Goal: Information Seeking & Learning: Learn about a topic

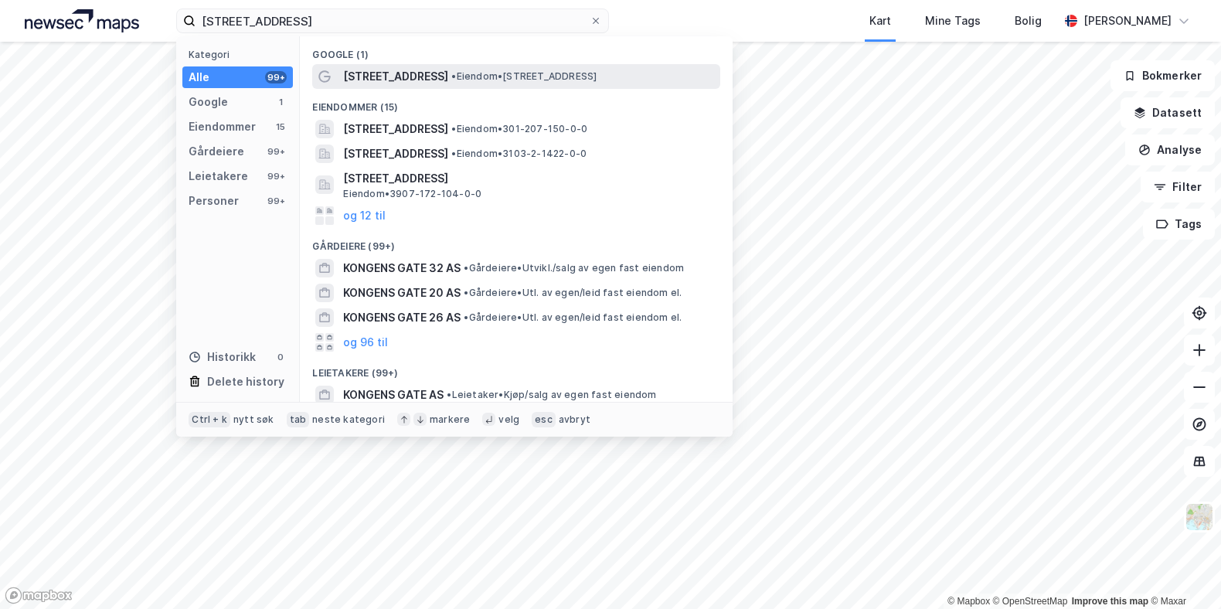
click at [405, 73] on span "[STREET_ADDRESS]" at bounding box center [395, 76] width 105 height 19
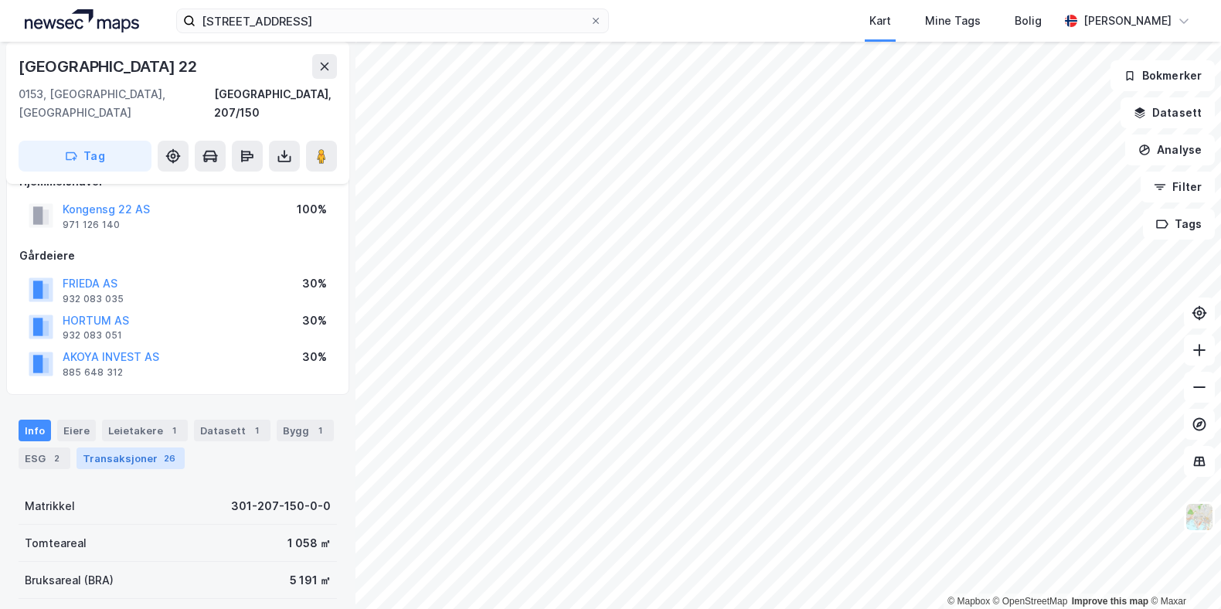
scroll to position [58, 0]
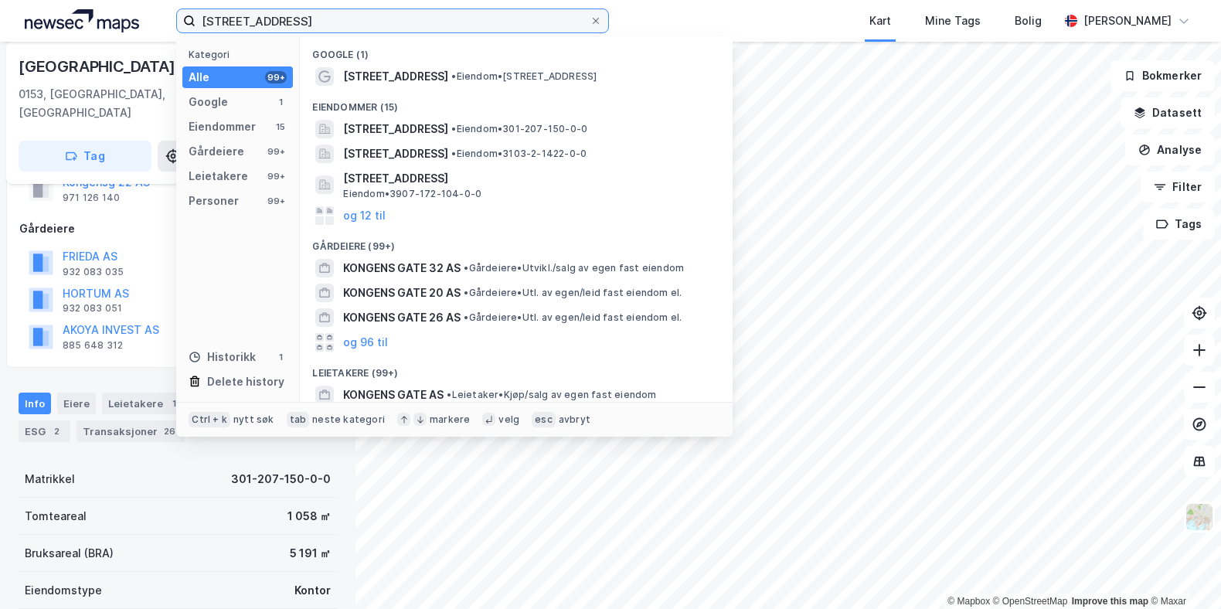
drag, startPoint x: 334, startPoint y: 19, endPoint x: -1017, endPoint y: 233, distance: 1367.9
click at [195, 32] on input "[STREET_ADDRESS]" at bounding box center [392, 20] width 394 height 23
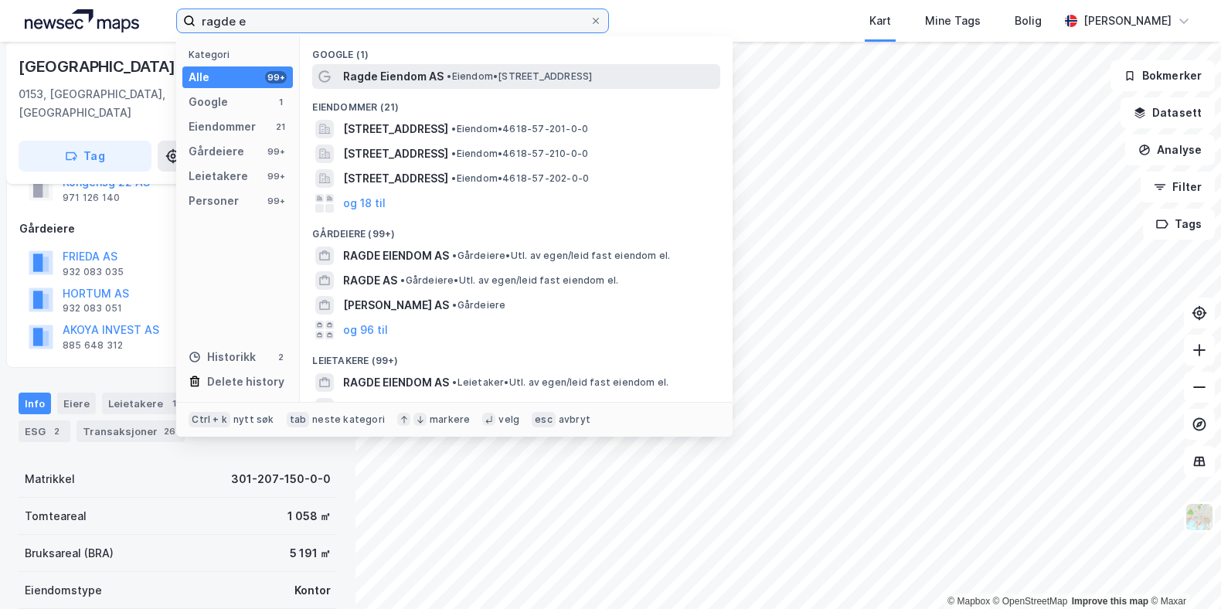
type input "ragde e"
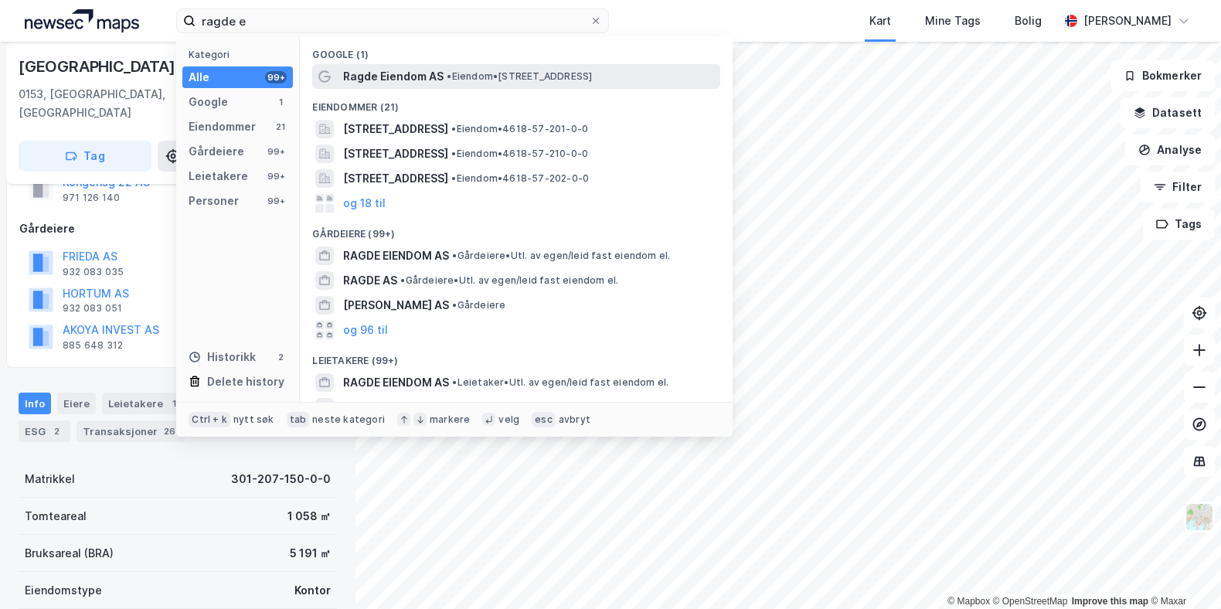
click at [432, 73] on span "Ragde Eiendom AS" at bounding box center [393, 76] width 100 height 19
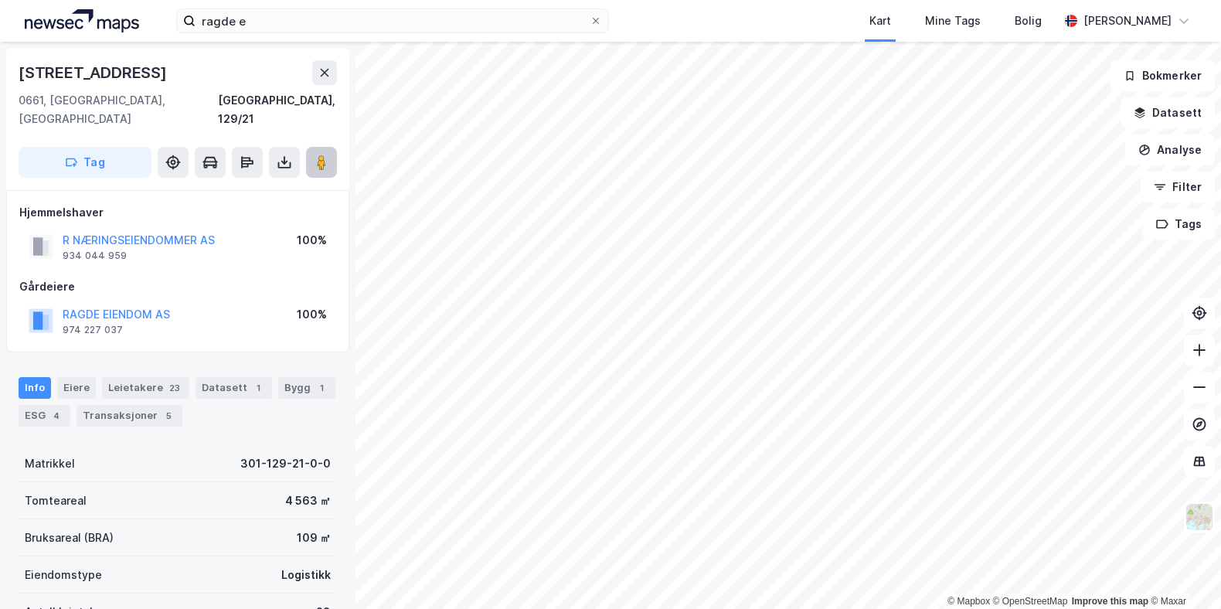
click at [321, 154] on image at bounding box center [321, 161] width 9 height 15
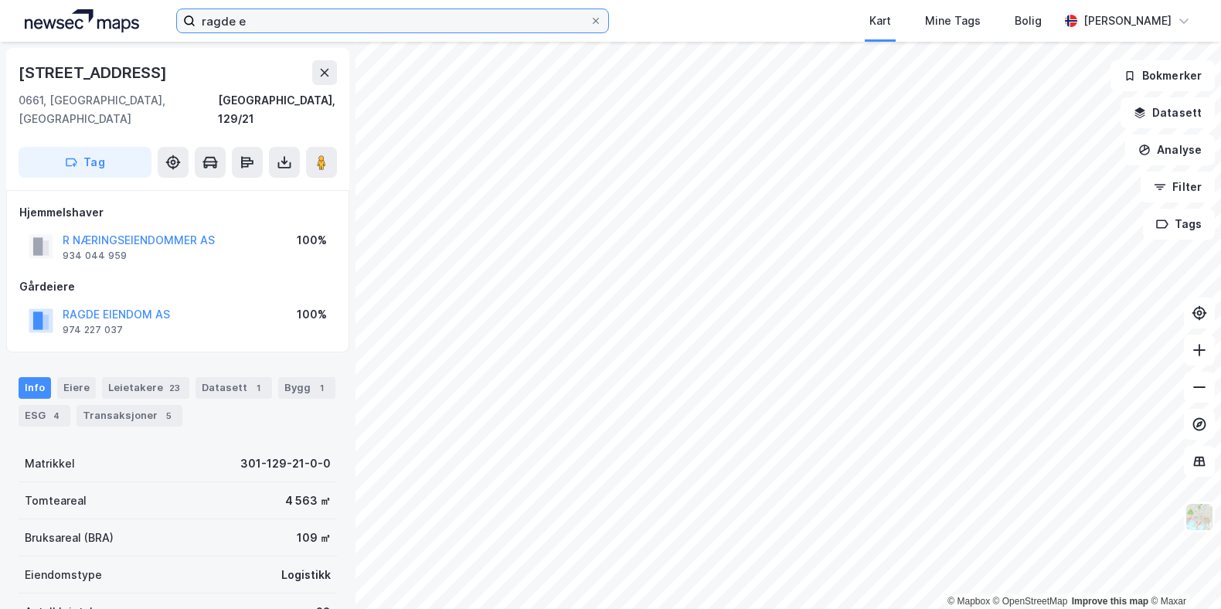
click at [265, 19] on input "ragde e" at bounding box center [392, 20] width 394 height 23
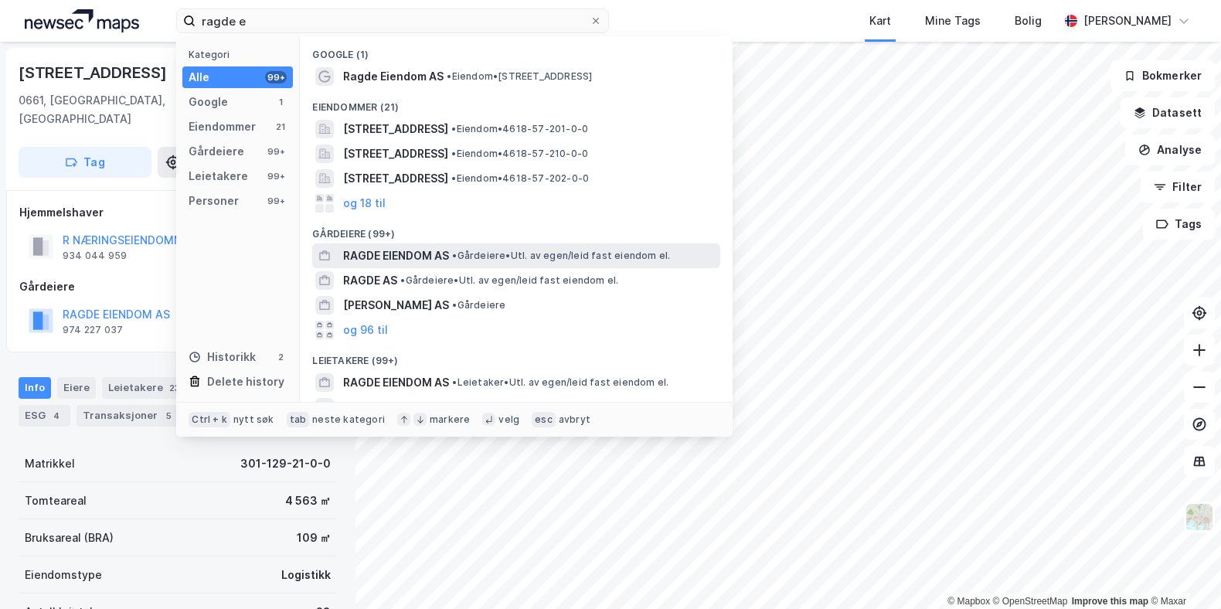
click at [415, 252] on span "RAGDE EIENDOM AS" at bounding box center [396, 255] width 106 height 19
